Goal: Information Seeking & Learning: Learn about a topic

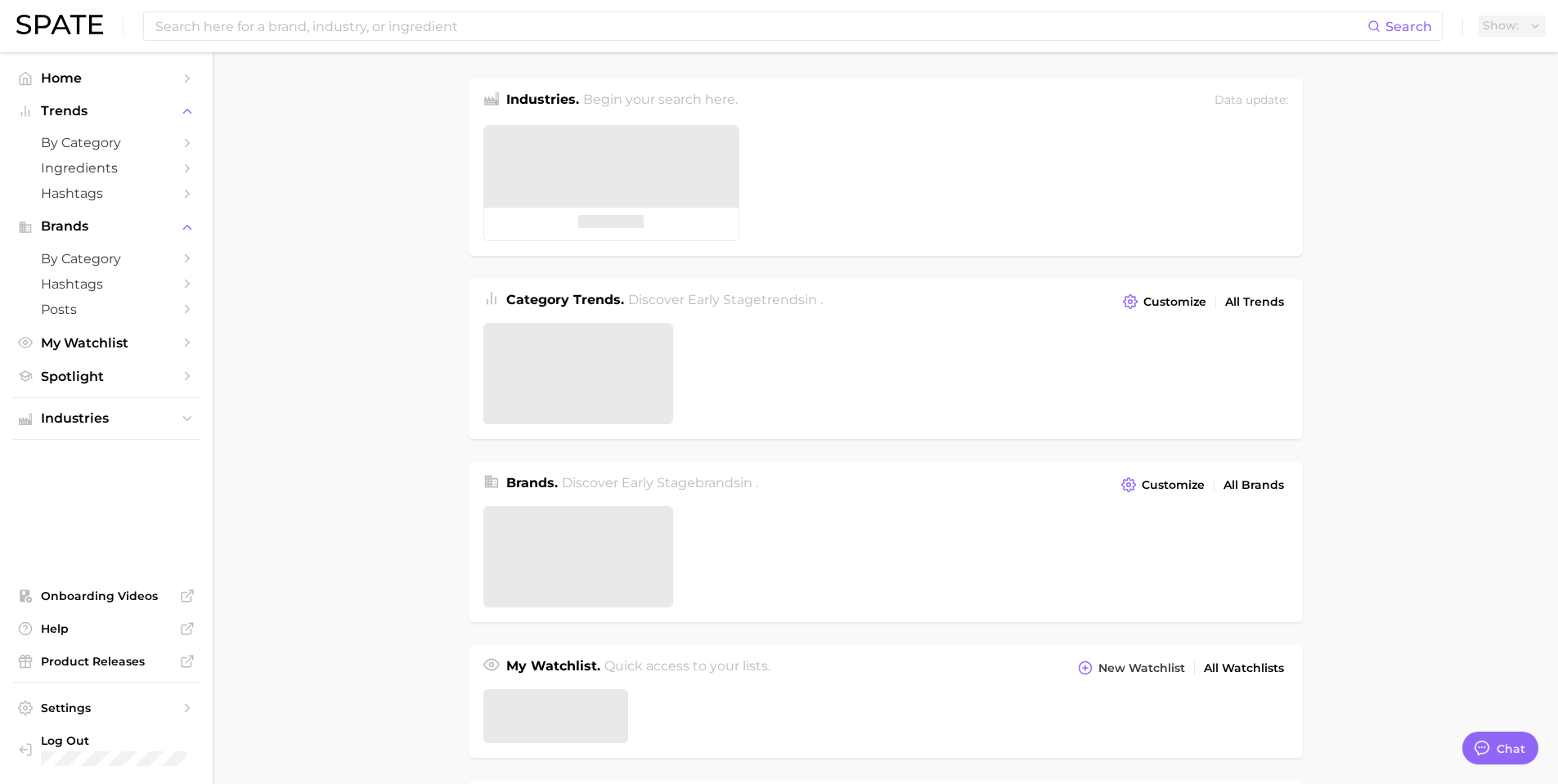
type textarea "x"
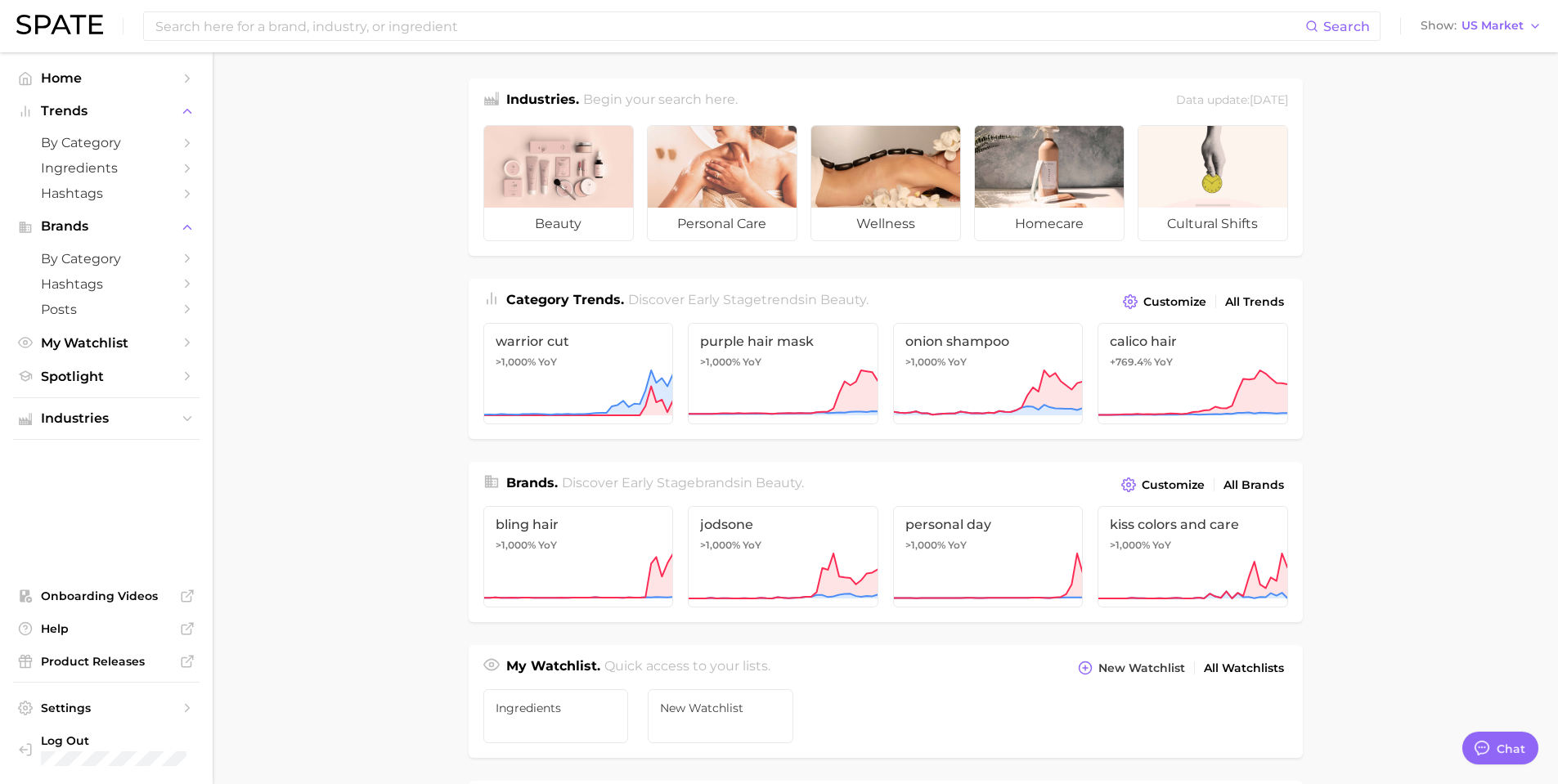
drag, startPoint x: 369, startPoint y: 249, endPoint x: 362, endPoint y: 241, distance: 10.6
click at [369, 249] on main "Industries. Begin your search here. Data update: June 29th, 2025 beauty persona…" at bounding box center [886, 691] width 1346 height 1276
click at [344, 29] on input at bounding box center [729, 26] width 1152 height 28
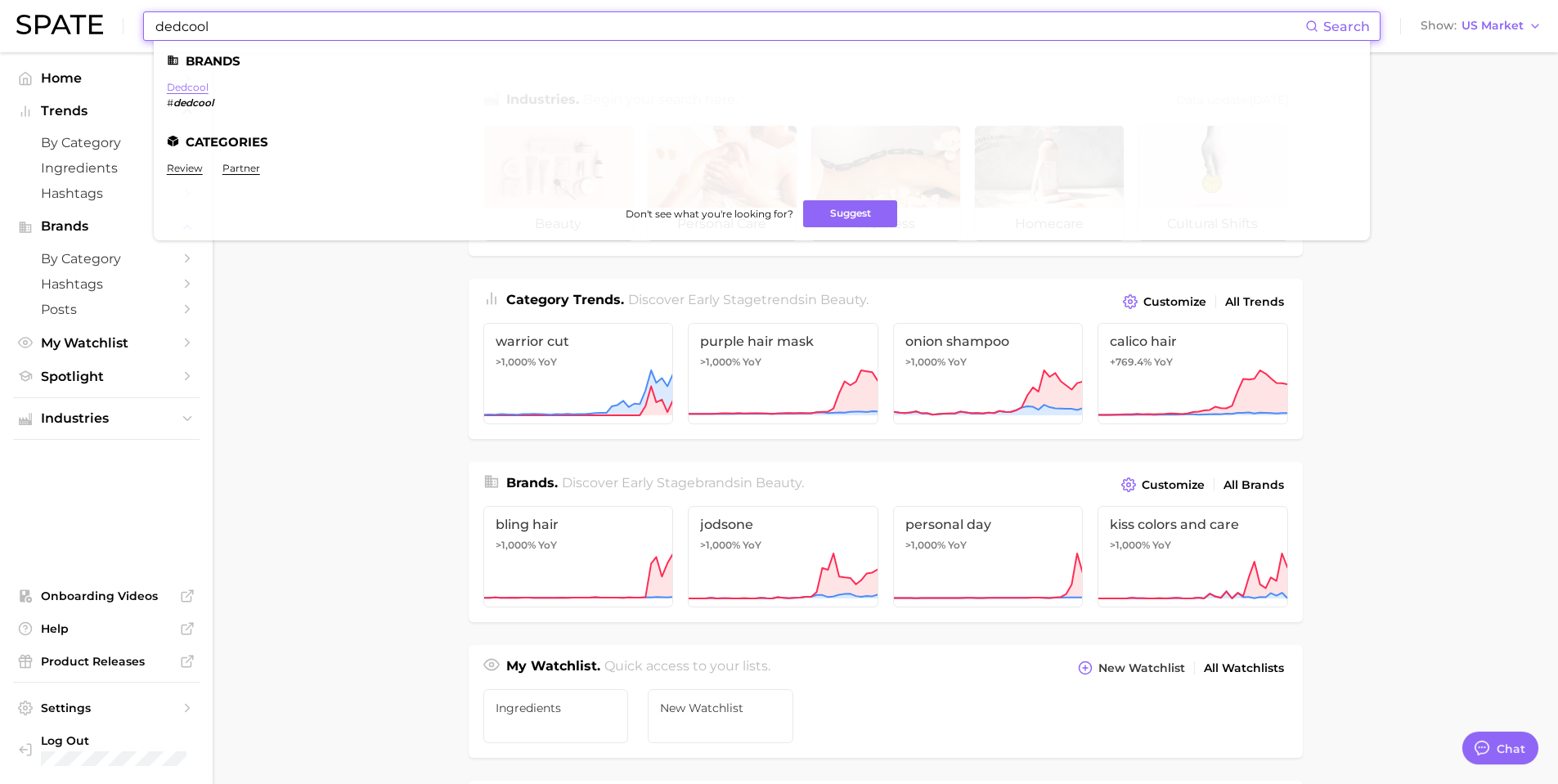
type input "dedcool"
click at [201, 91] on link "dedcool" at bounding box center [188, 87] width 42 height 12
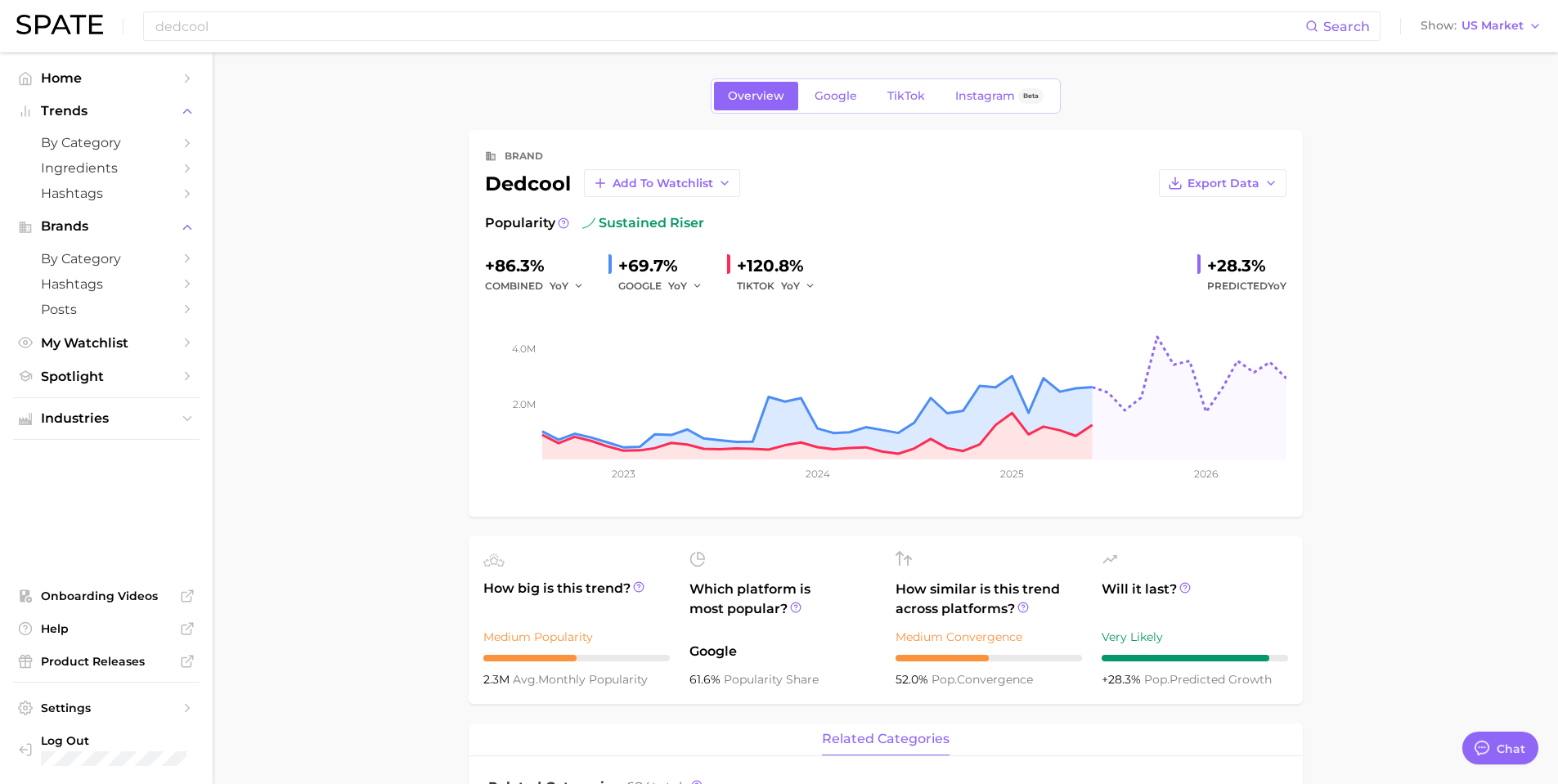
type textarea "x"
